Goal: Find specific page/section: Find specific page/section

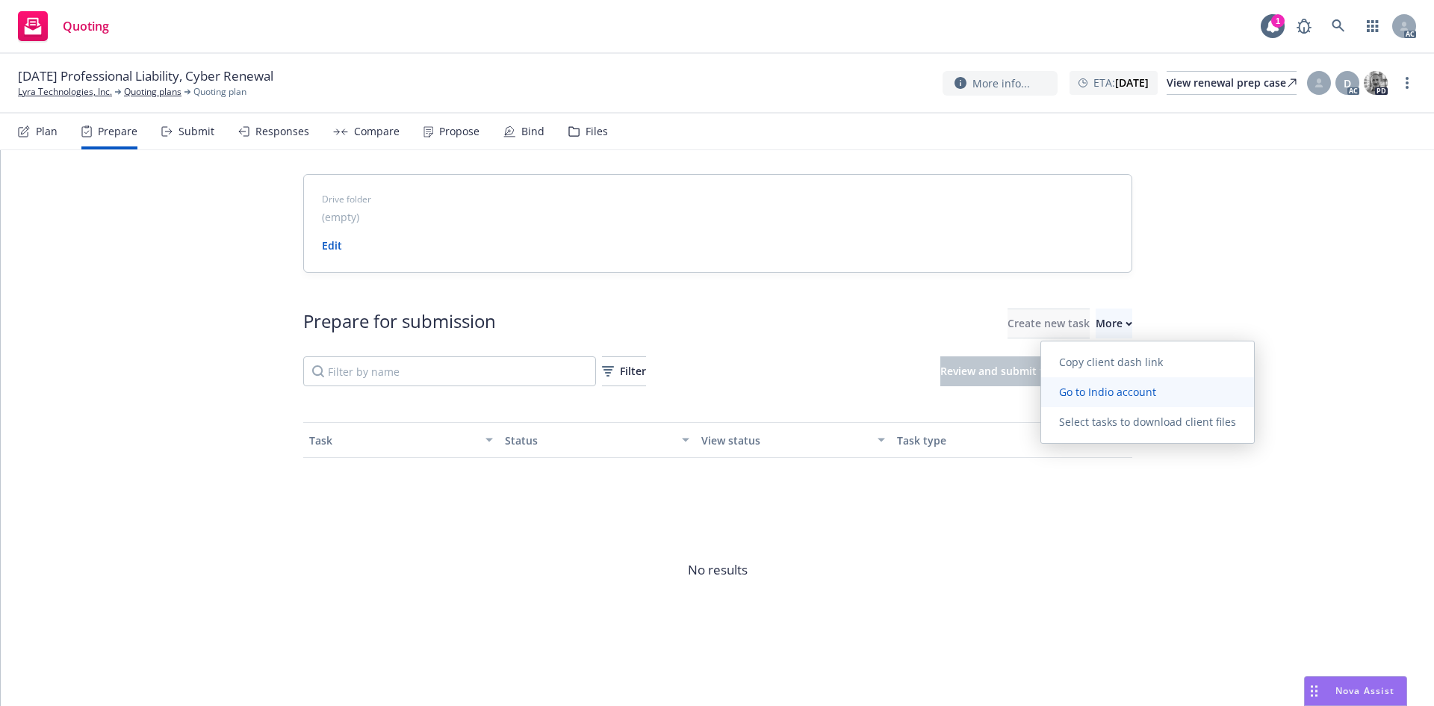
click at [1101, 393] on span "Go to Indio account" at bounding box center [1107, 392] width 133 height 14
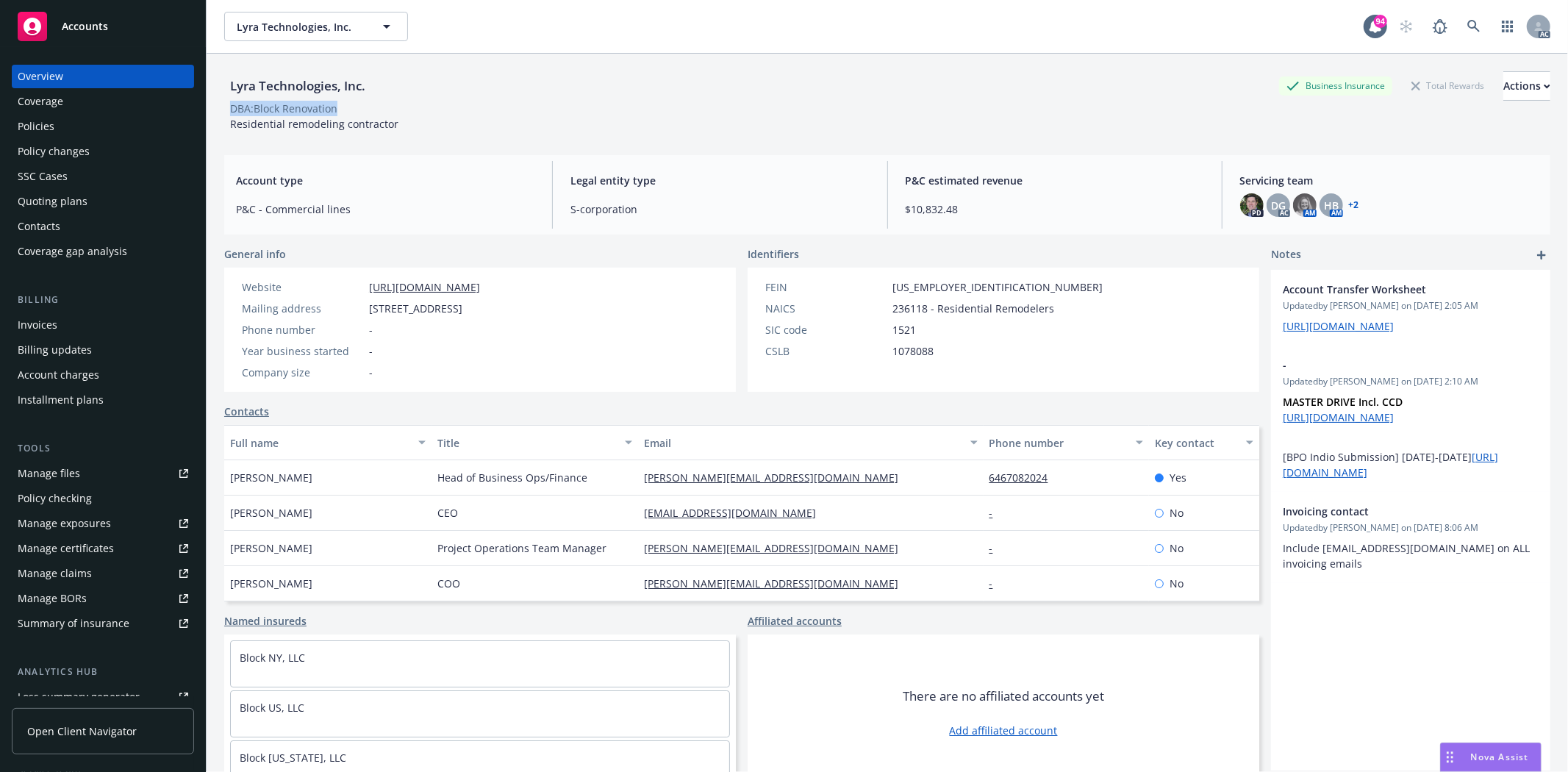
scroll to position [186, 0]
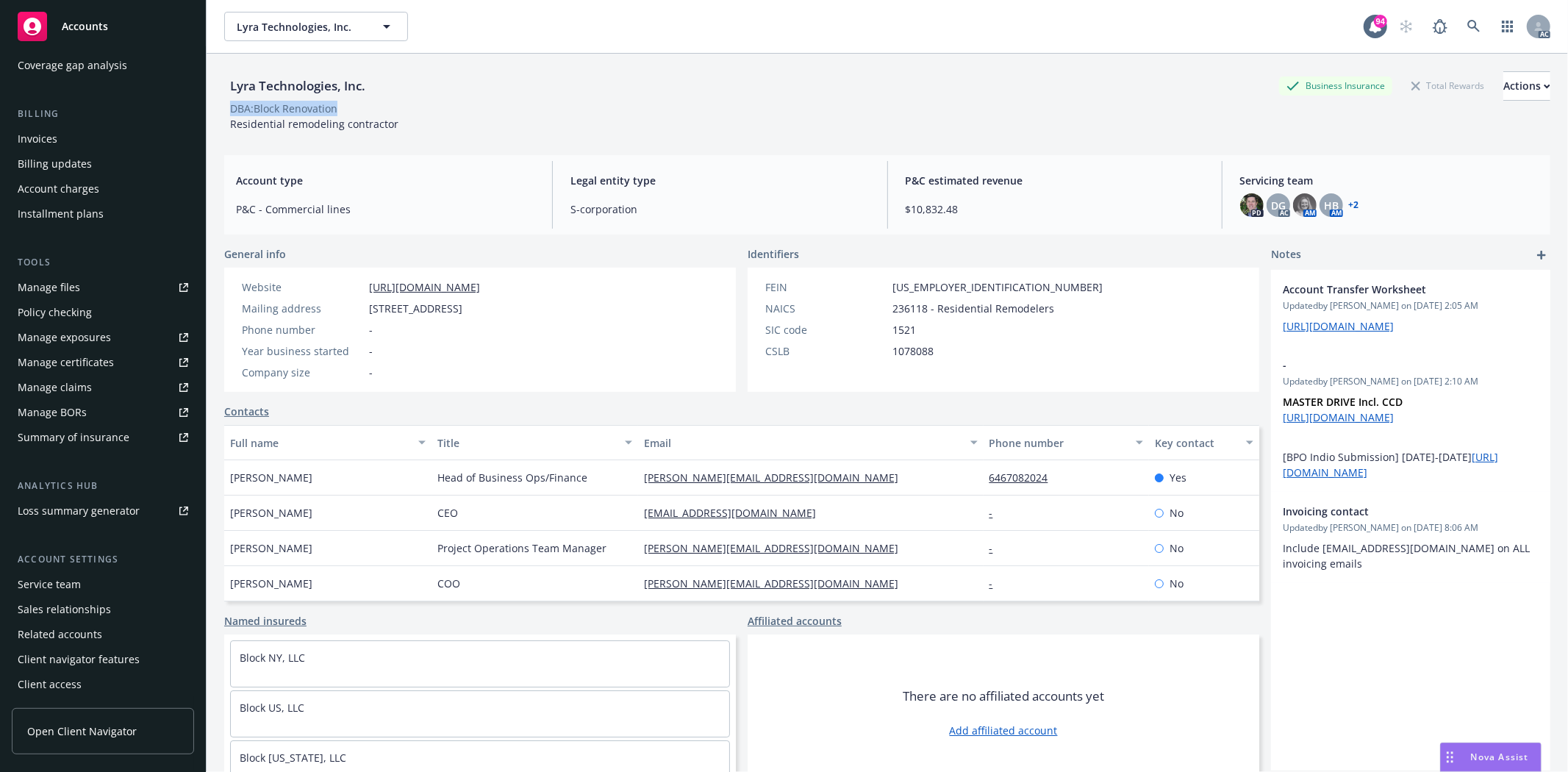
click at [97, 577] on div "Service team" at bounding box center [102, 585] width 170 height 24
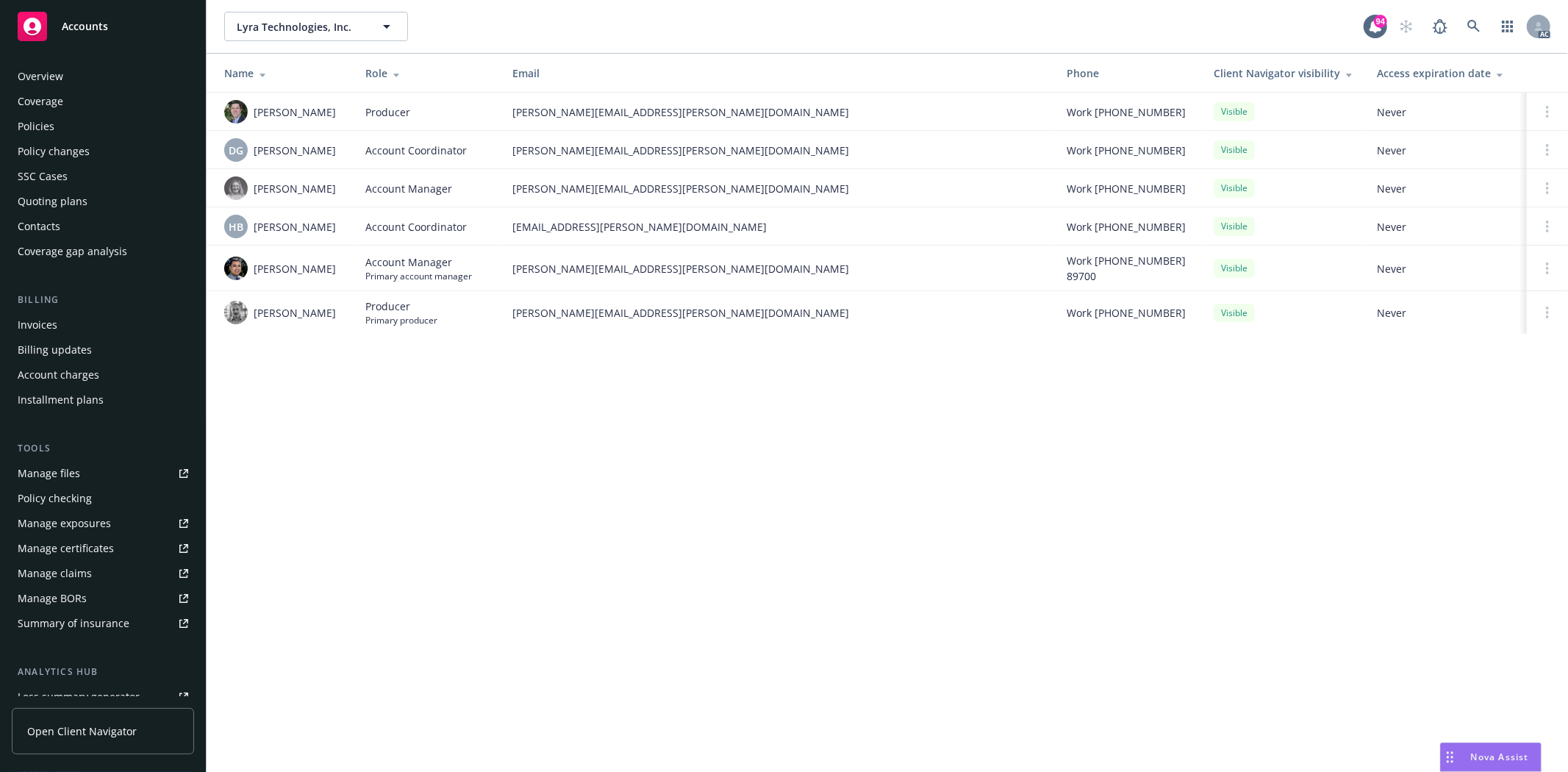
click at [55, 77] on div "Overview" at bounding box center [40, 77] width 45 height 24
